Goal: Find specific page/section: Find specific page/section

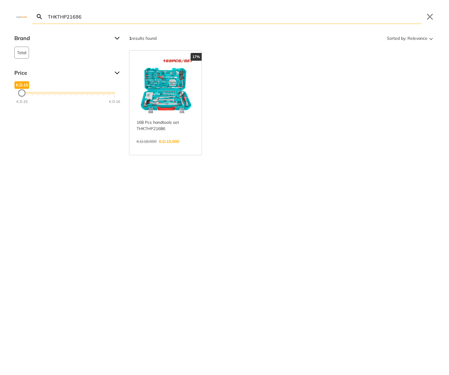
click at [284, 19] on input "THKTHP21686" at bounding box center [234, 17] width 375 height 14
paste input "GT1123"
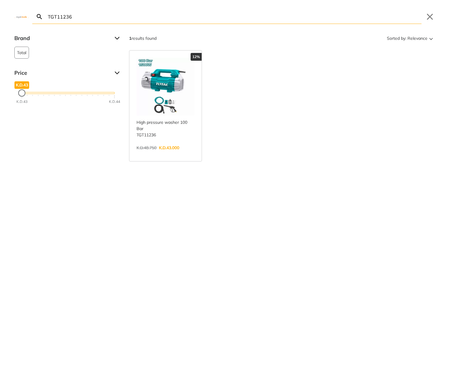
click at [234, 20] on input "TGT11236" at bounding box center [234, 17] width 375 height 14
paste input "D61400"
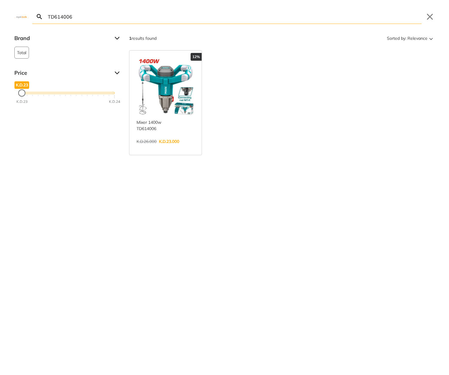
click at [300, 18] on input "TD614006" at bounding box center [234, 17] width 375 height 14
paste input "CSLI1651"
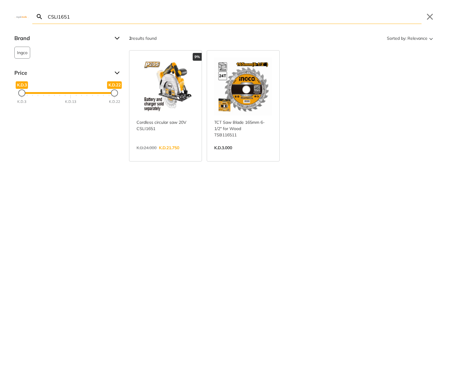
click at [314, 17] on input "CSLI1651" at bounding box center [234, 17] width 375 height 14
paste input "IWLI20135"
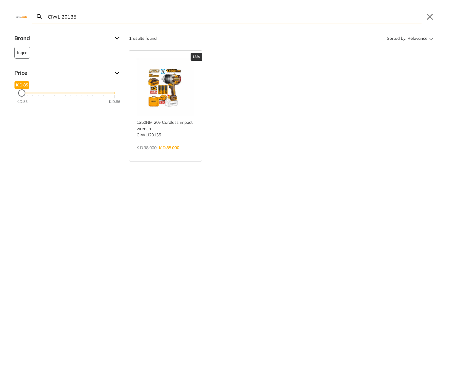
click at [331, 16] on input "CIWLI20135" at bounding box center [234, 17] width 375 height 14
paste input "MS 53993"
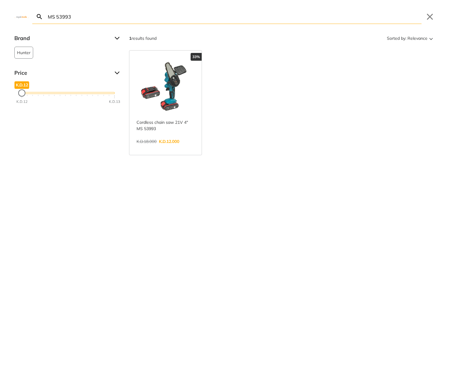
click at [302, 19] on input "MS 53993" at bounding box center [234, 17] width 375 height 14
paste input "TIDLI12202"
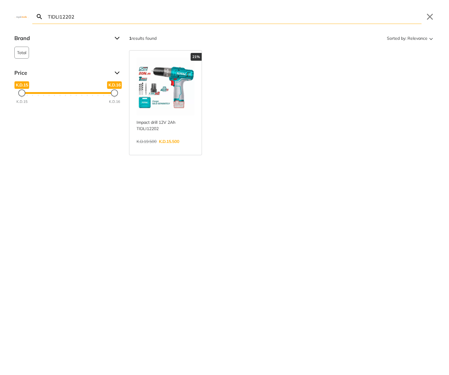
click at [184, 17] on input "TIDLI12202" at bounding box center [234, 17] width 375 height 14
paste input "SDLI0406"
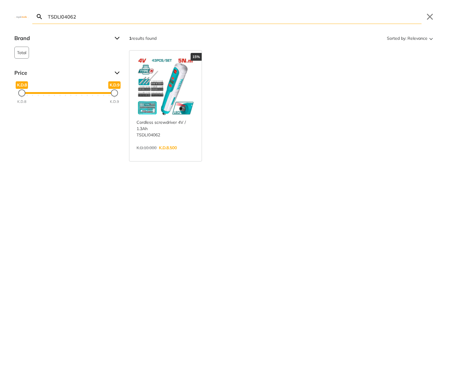
click at [308, 17] on input "TSDLI04062" at bounding box center [234, 17] width 375 height 14
paste input "PBXK003"
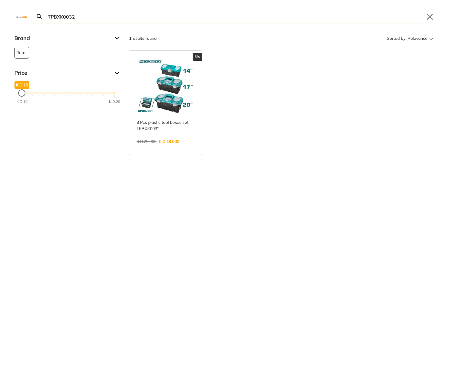
click at [294, 21] on input "TPBXK0032" at bounding box center [234, 17] width 375 height 14
paste input "CDSLI2051"
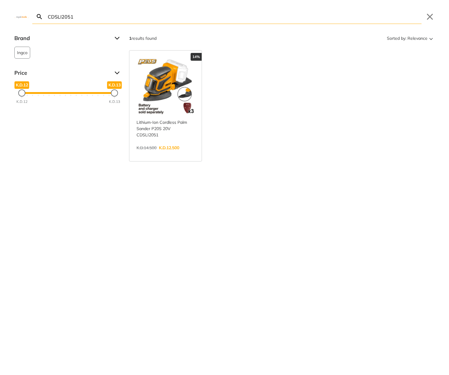
click at [178, 19] on input "CDSLI2051" at bounding box center [234, 17] width 375 height 14
paste input "TP11418018"
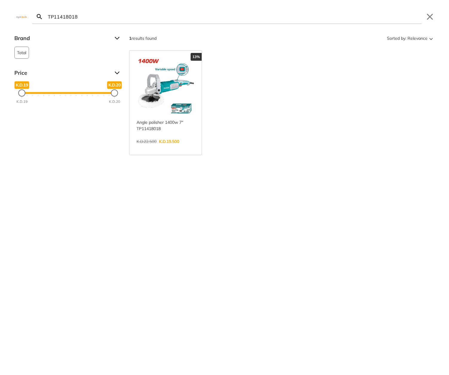
click at [300, 21] on input "TP11418018" at bounding box center [234, 17] width 375 height 14
paste input "DM36002"
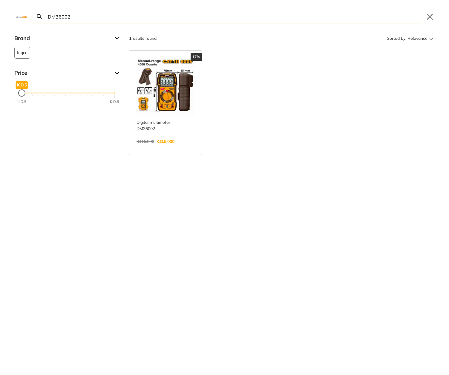
click at [364, 13] on input "DM36002" at bounding box center [234, 17] width 375 height 14
paste input "160 bar 2000w High Pressure Washer"
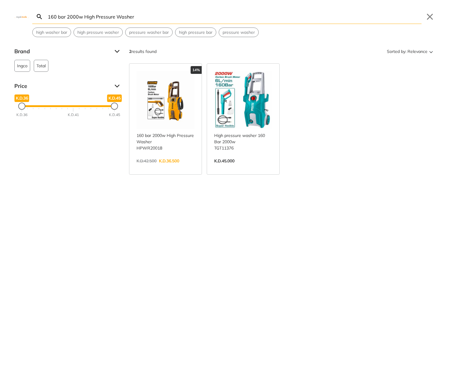
click at [347, 21] on input "160 bar 2000w High Pressure Washer" at bounding box center [234, 17] width 375 height 14
paste input "CT18123V"
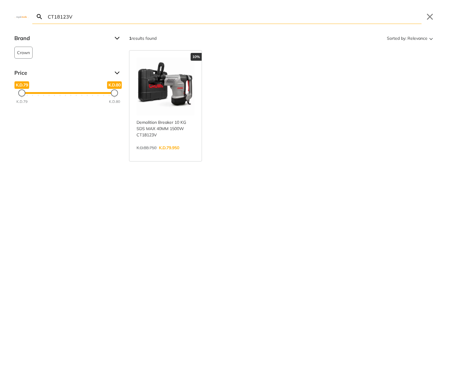
click at [252, 16] on input "CT18123V" at bounding box center [234, 17] width 375 height 14
paste input "AGLI271532"
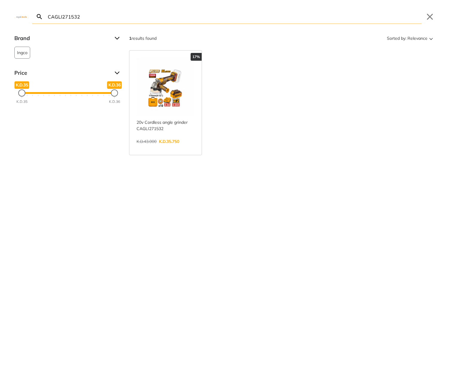
click at [342, 14] on input "CAGLI271532" at bounding box center [234, 17] width 375 height 14
paste input "8050-35"
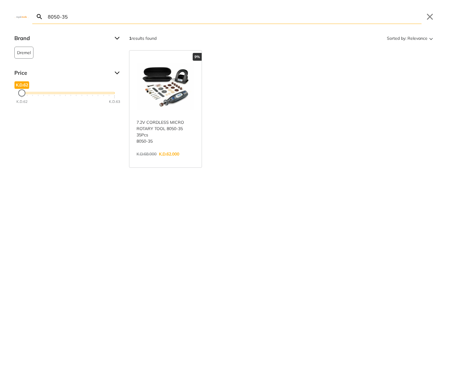
click at [179, 22] on input "8050-35" at bounding box center [234, 17] width 375 height 14
paste input "THKTHP11652.1"
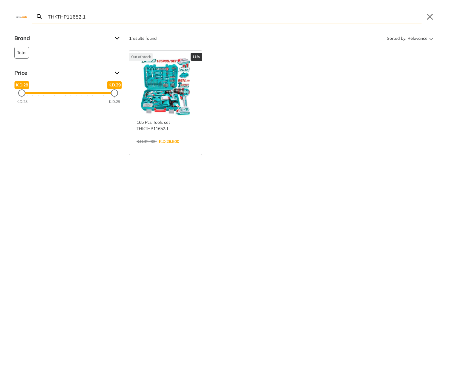
click at [317, 16] on input "THKTHP11652.1" at bounding box center [234, 17] width 375 height 14
paste input "79558"
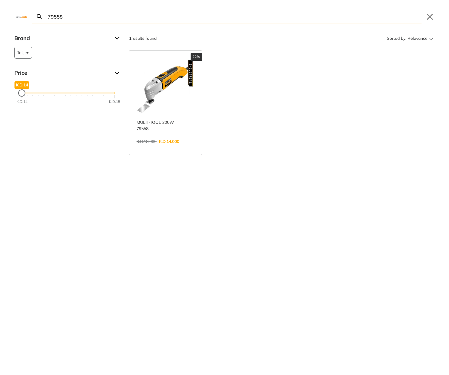
click at [289, 19] on input "79558" at bounding box center [234, 17] width 375 height 14
paste input "TAGLI76012"
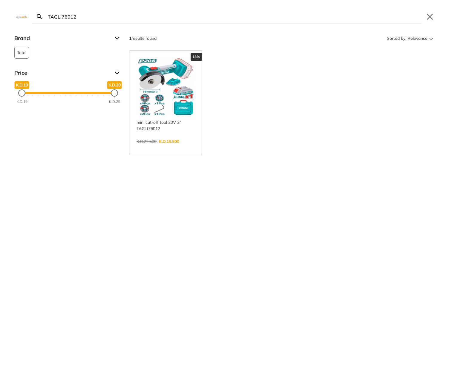
click at [304, 19] on input "TAGLI76012" at bounding box center [234, 17] width 375 height 14
paste input "PWLI20084"
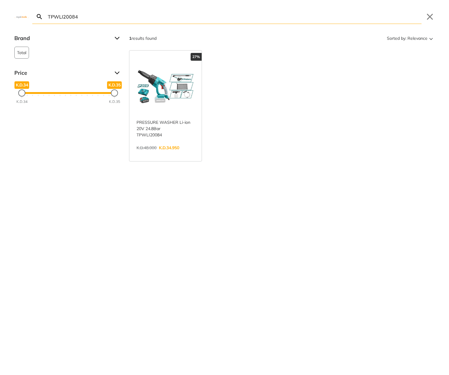
click at [332, 21] on input "TPWLI20084" at bounding box center [234, 17] width 375 height 14
paste input "S42182551"
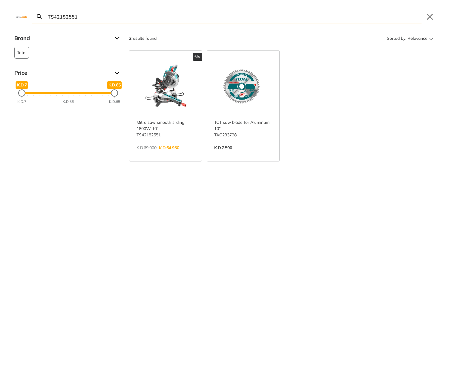
click at [267, 15] on input "TS42182551" at bounding box center [234, 17] width 375 height 14
paste input "CT14019"
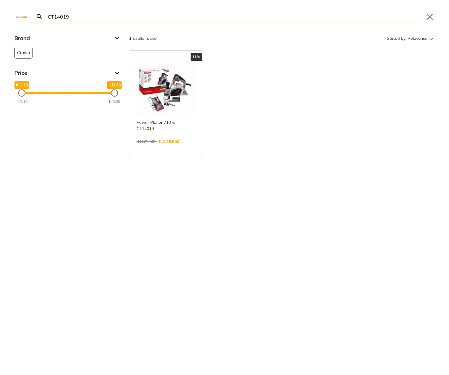
type input "CT14019"
